Goal: Transaction & Acquisition: Subscribe to service/newsletter

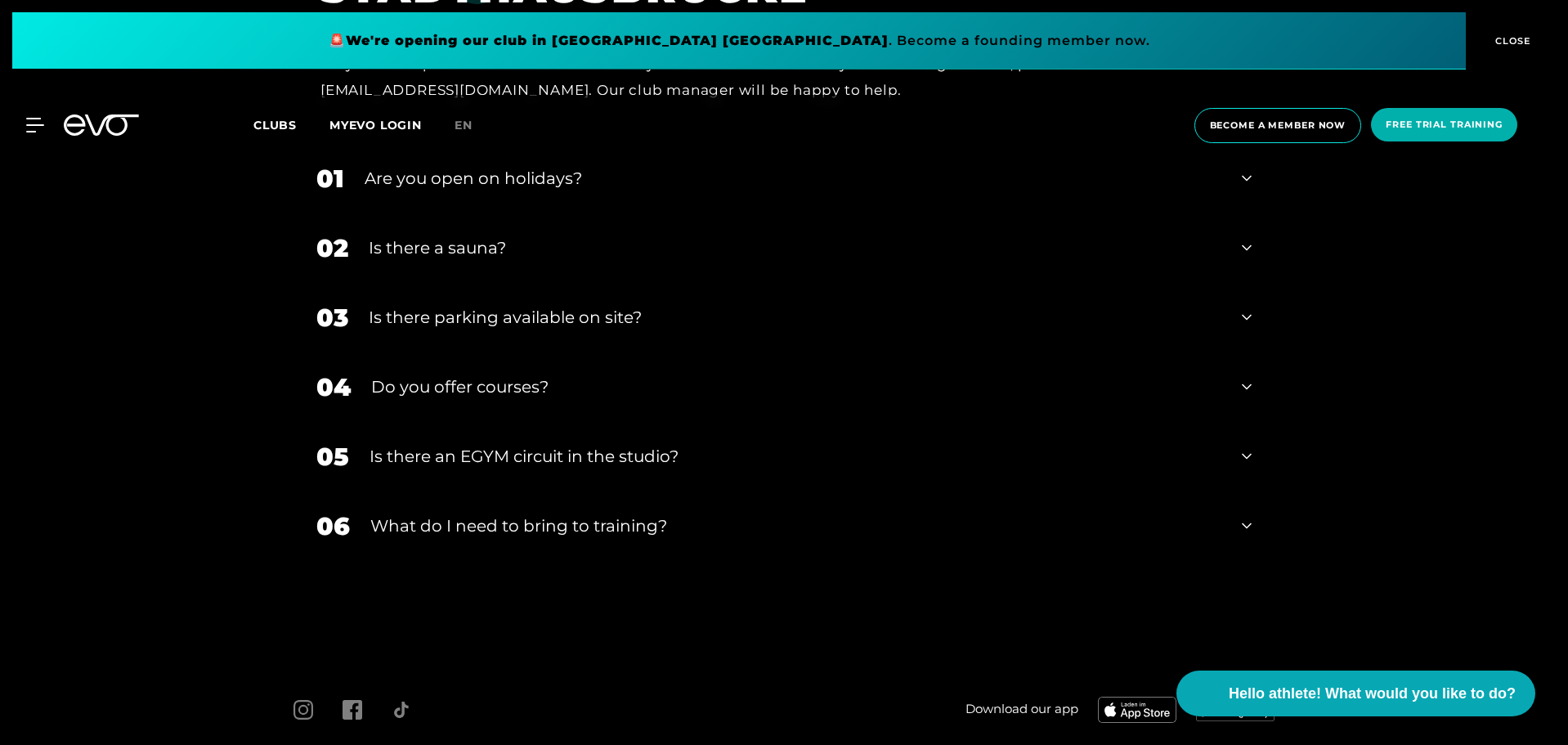
scroll to position [6140, 0]
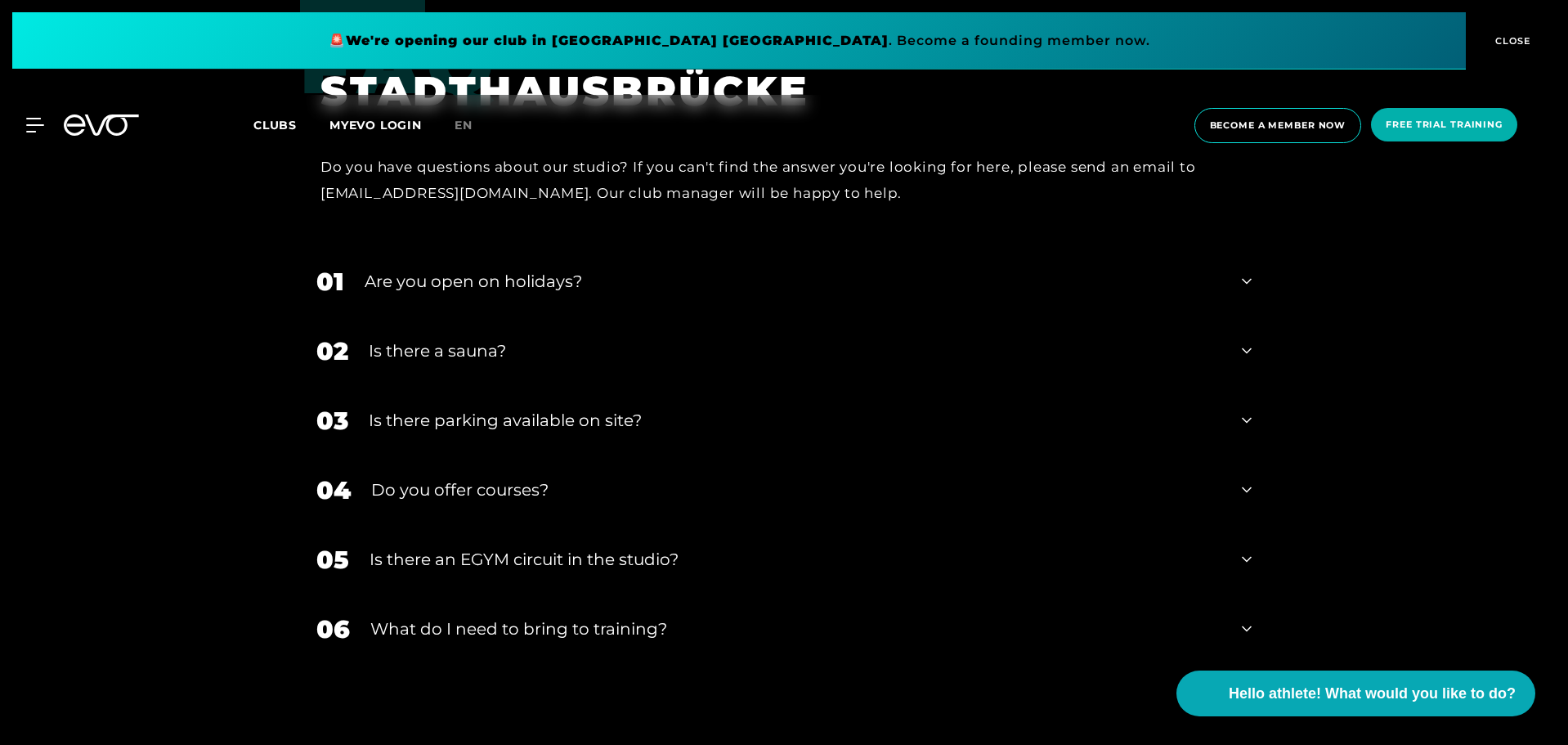
click at [602, 338] on div "Is there a sauna?" at bounding box center [795, 351] width 853 height 25
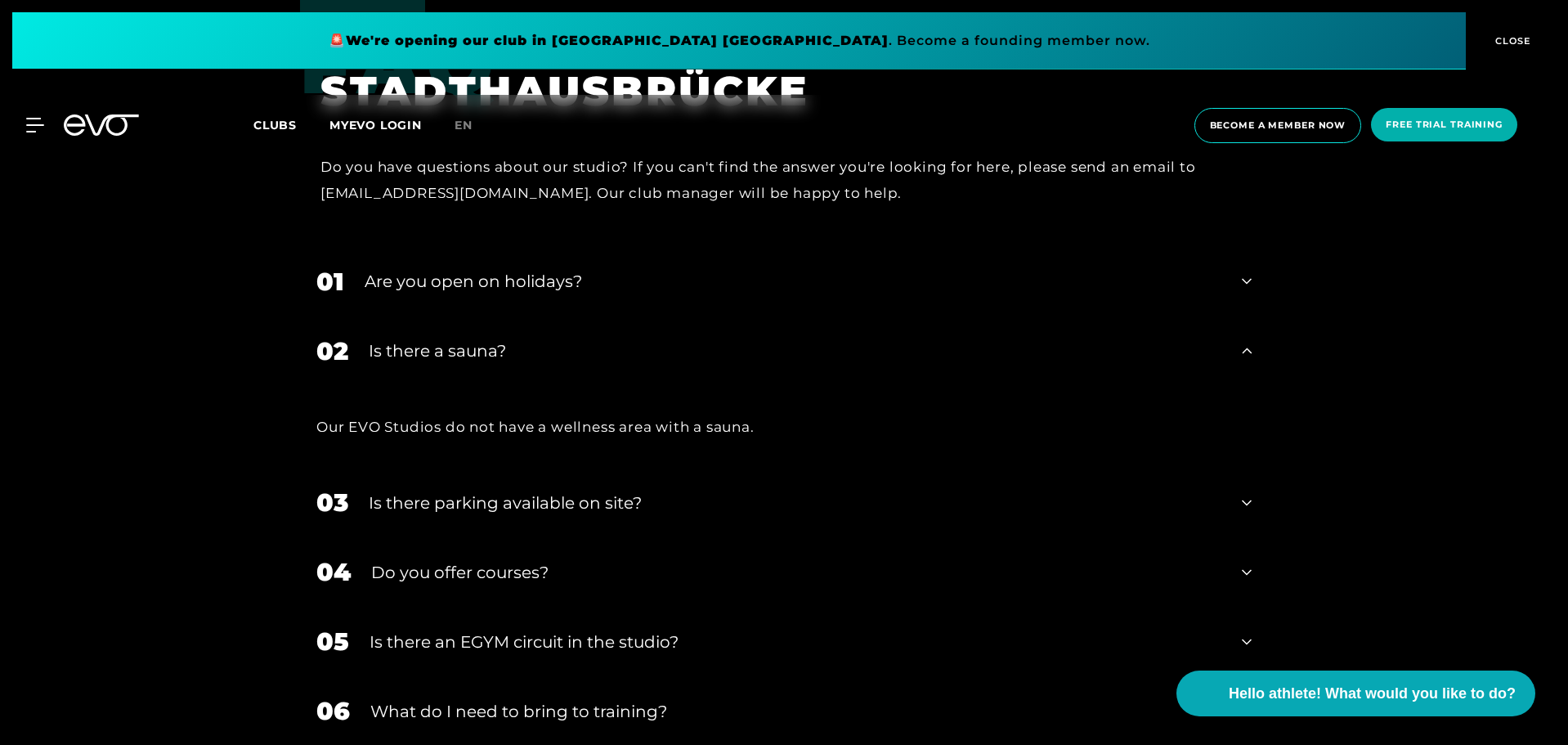
click at [601, 338] on div "Is there a sauna?" at bounding box center [795, 351] width 853 height 25
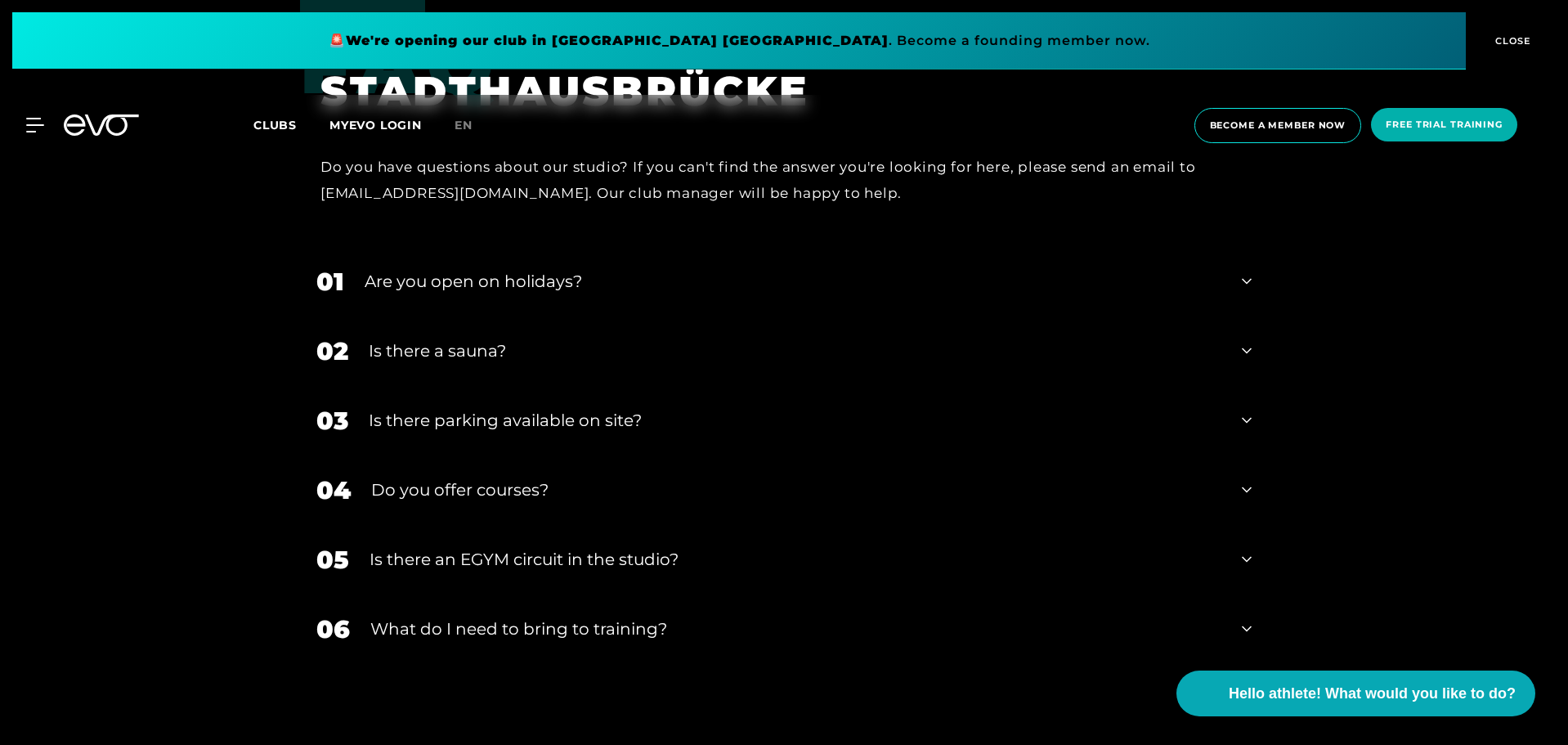
click at [601, 338] on div "Is there a sauna?" at bounding box center [795, 351] width 853 height 25
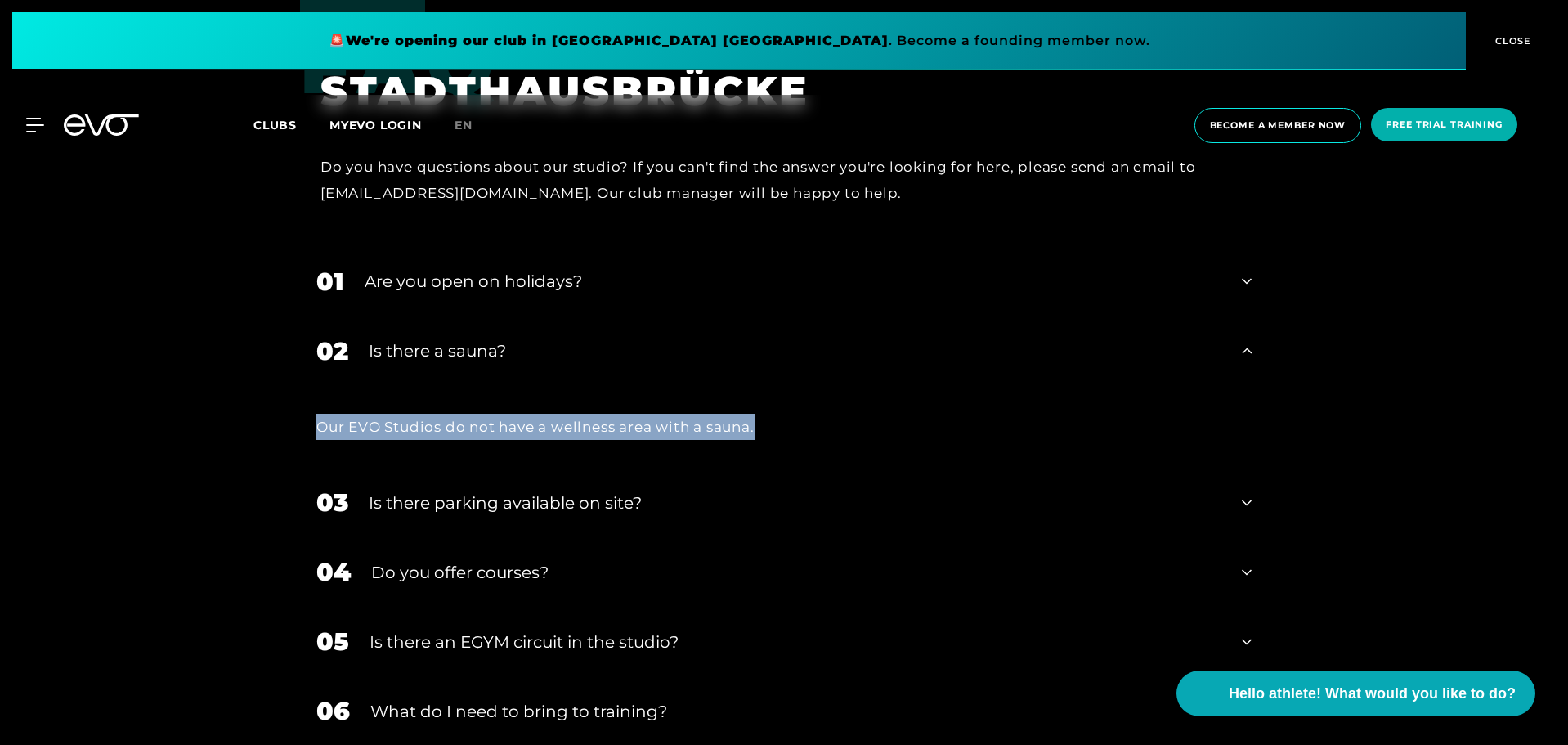
click at [601, 338] on div "Is there a sauna?" at bounding box center [795, 351] width 853 height 25
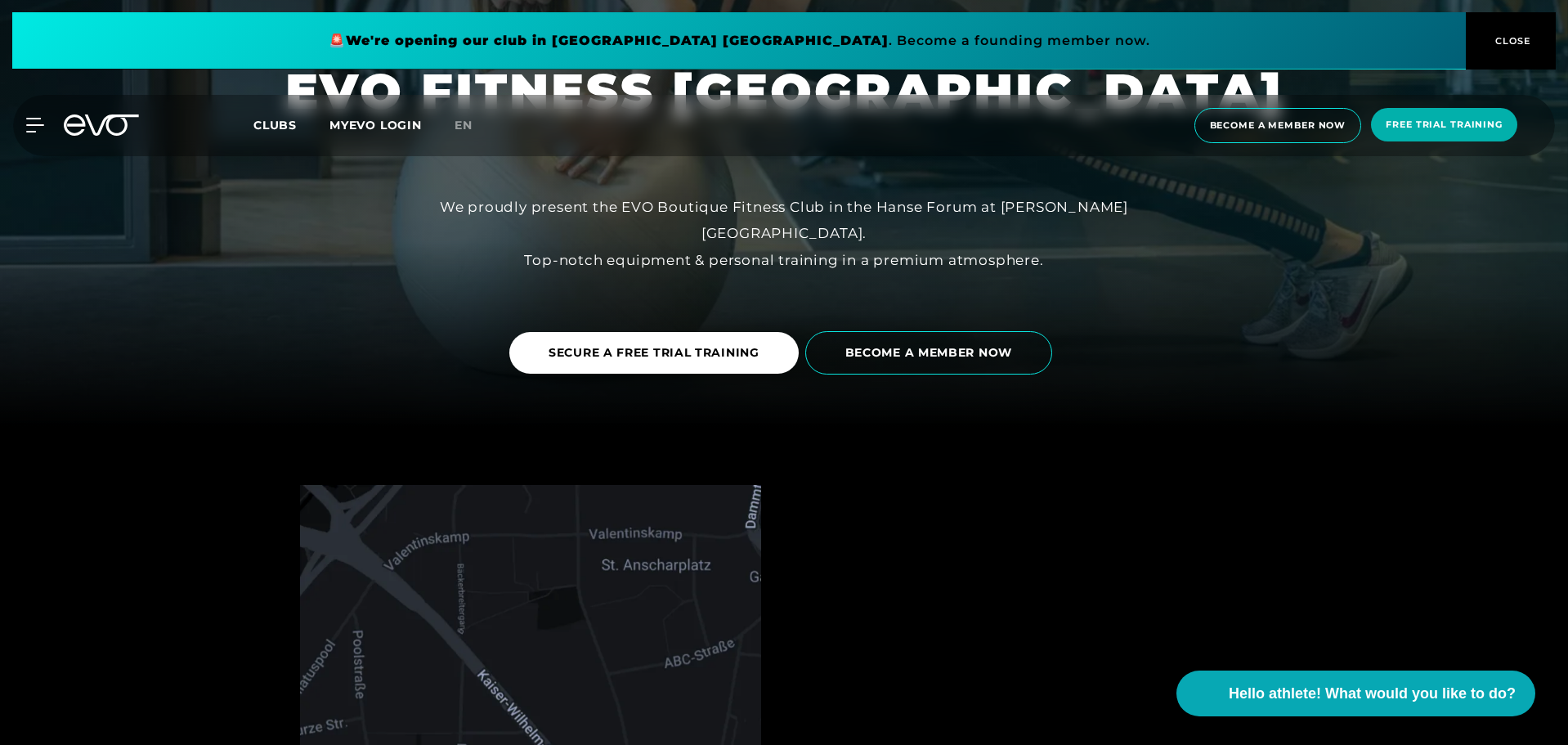
scroll to position [327, 0]
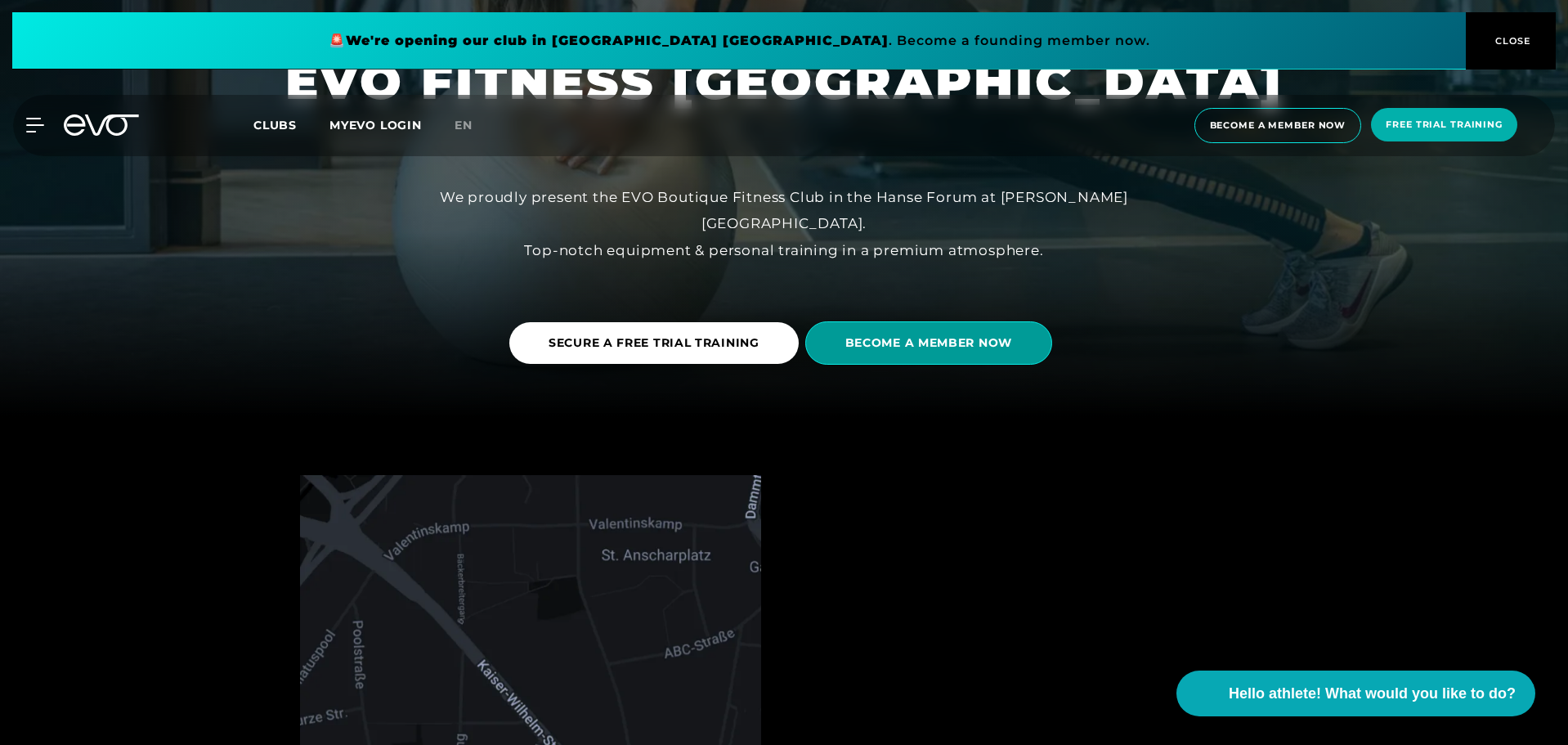
click at [912, 341] on font "BECOME A MEMBER NOW" at bounding box center [928, 343] width 167 height 15
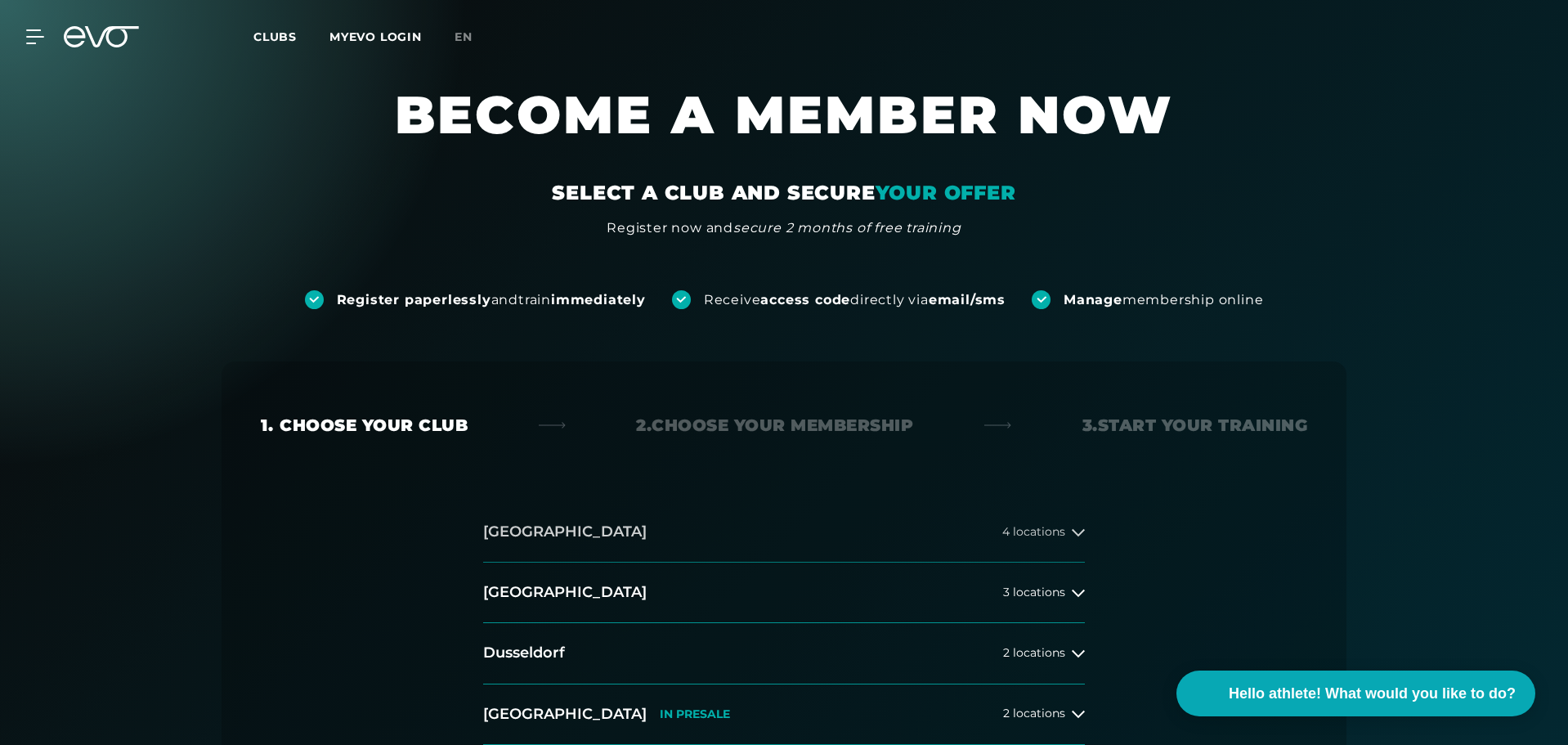
click at [798, 513] on button "[GEOGRAPHIC_DATA] 4 locations" at bounding box center [784, 532] width 602 height 60
